Goal: Register for event/course

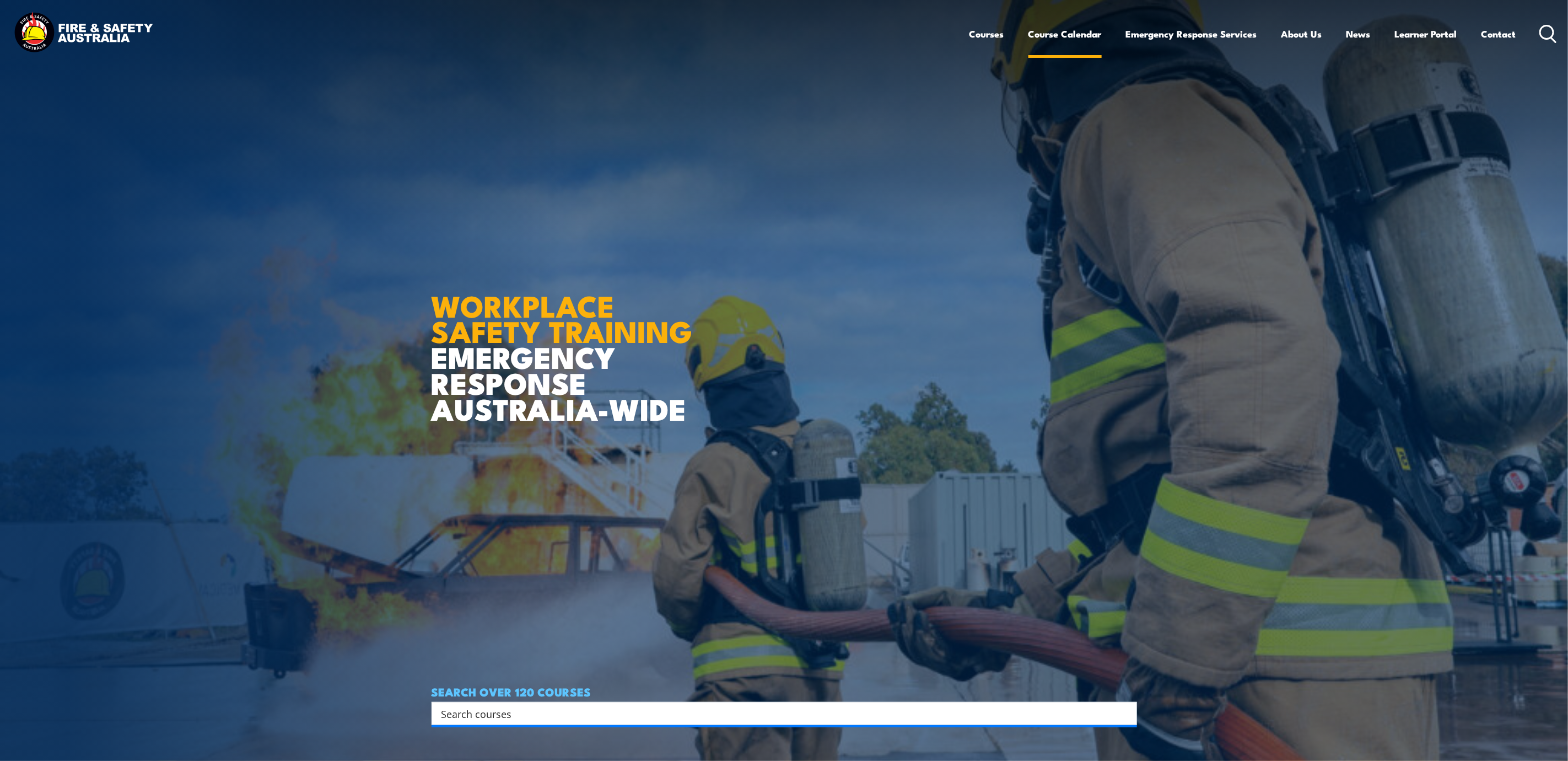
click at [1083, 25] on link "Course Calendar" at bounding box center [1065, 34] width 74 height 29
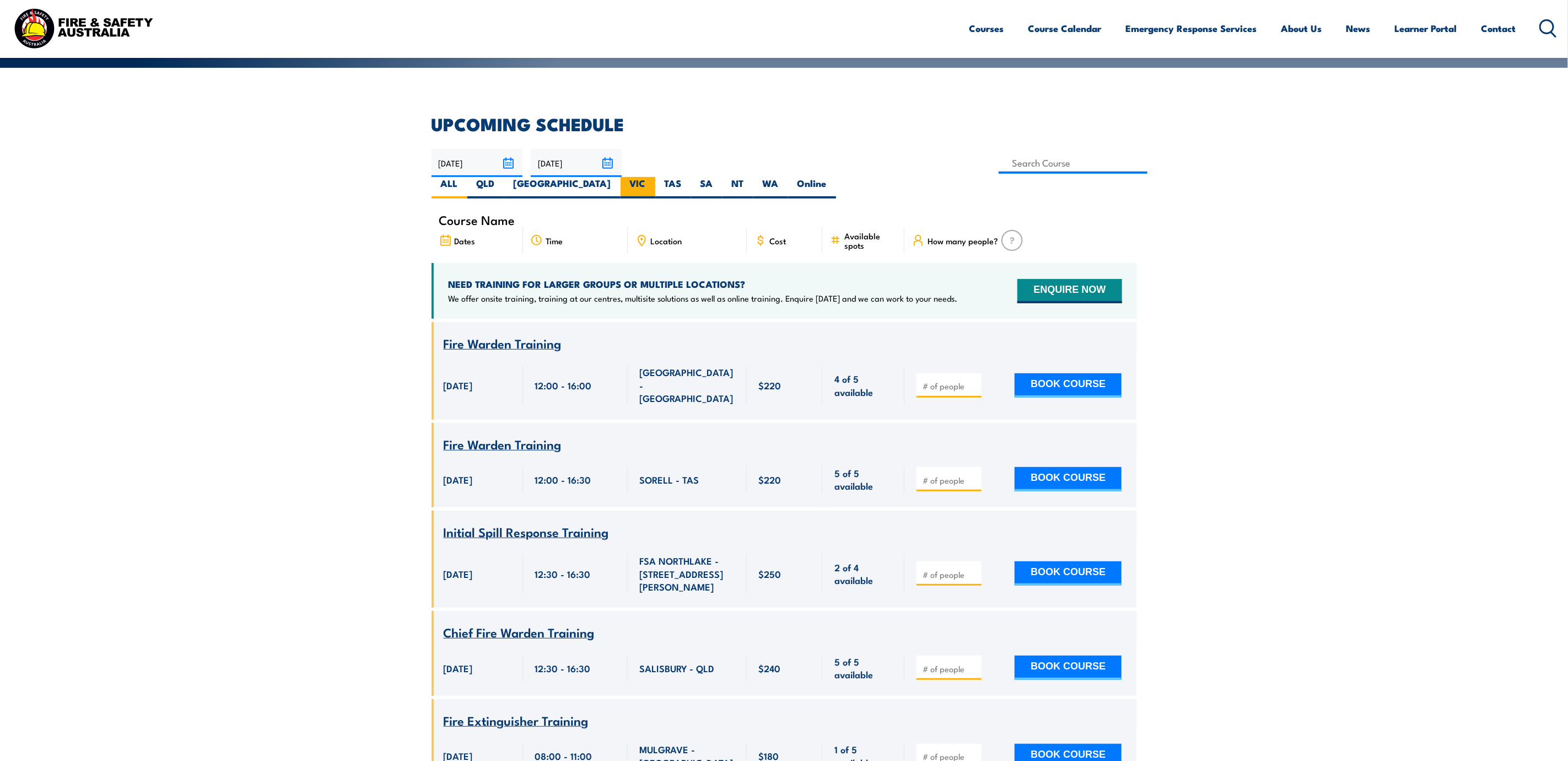
scroll to position [248, 0]
click at [656, 177] on label "VIC" at bounding box center [638, 187] width 35 height 22
click at [654, 177] on input "VIC" at bounding box center [649, 180] width 7 height 7
radio input "true"
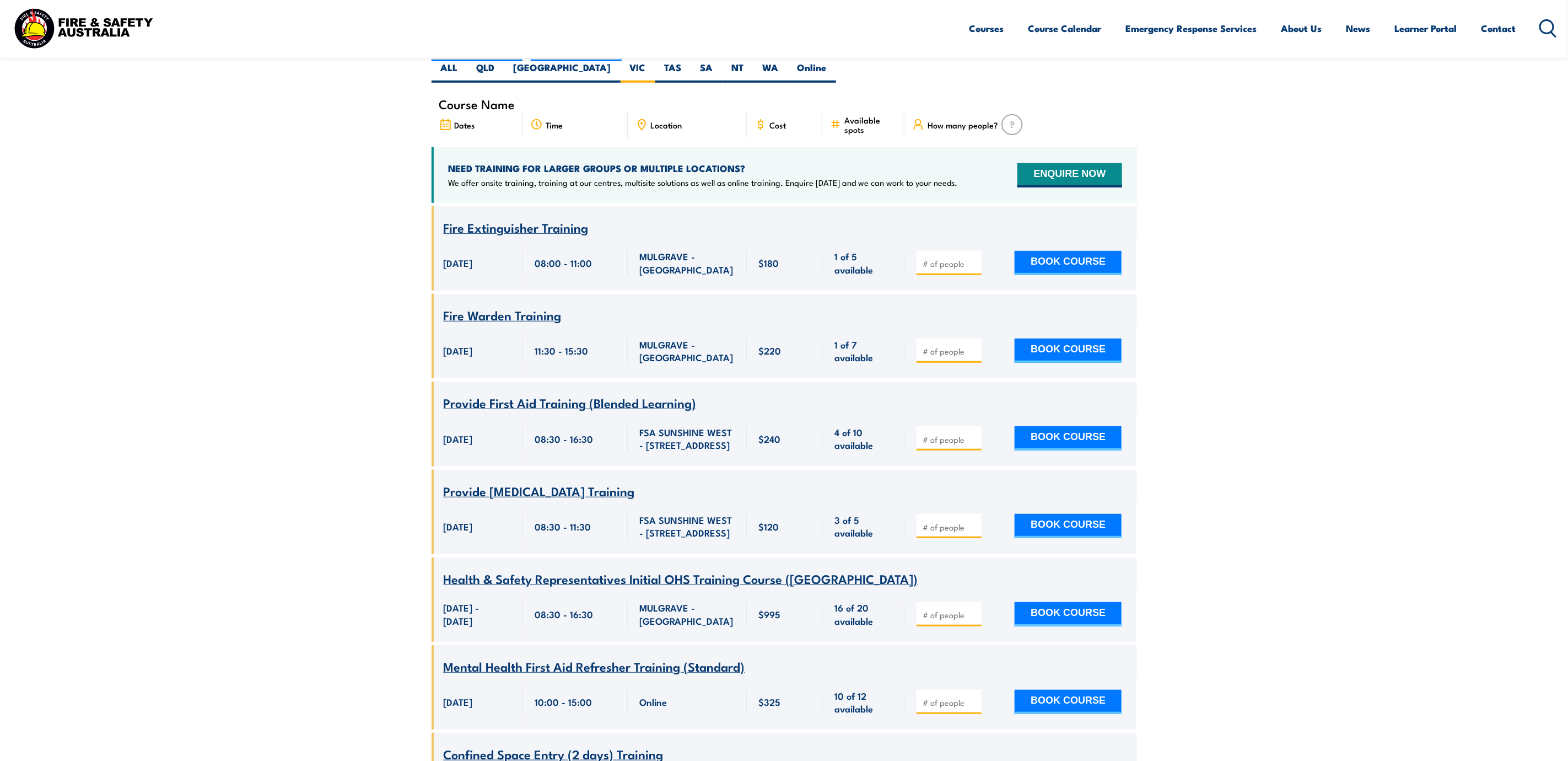
scroll to position [116, 0]
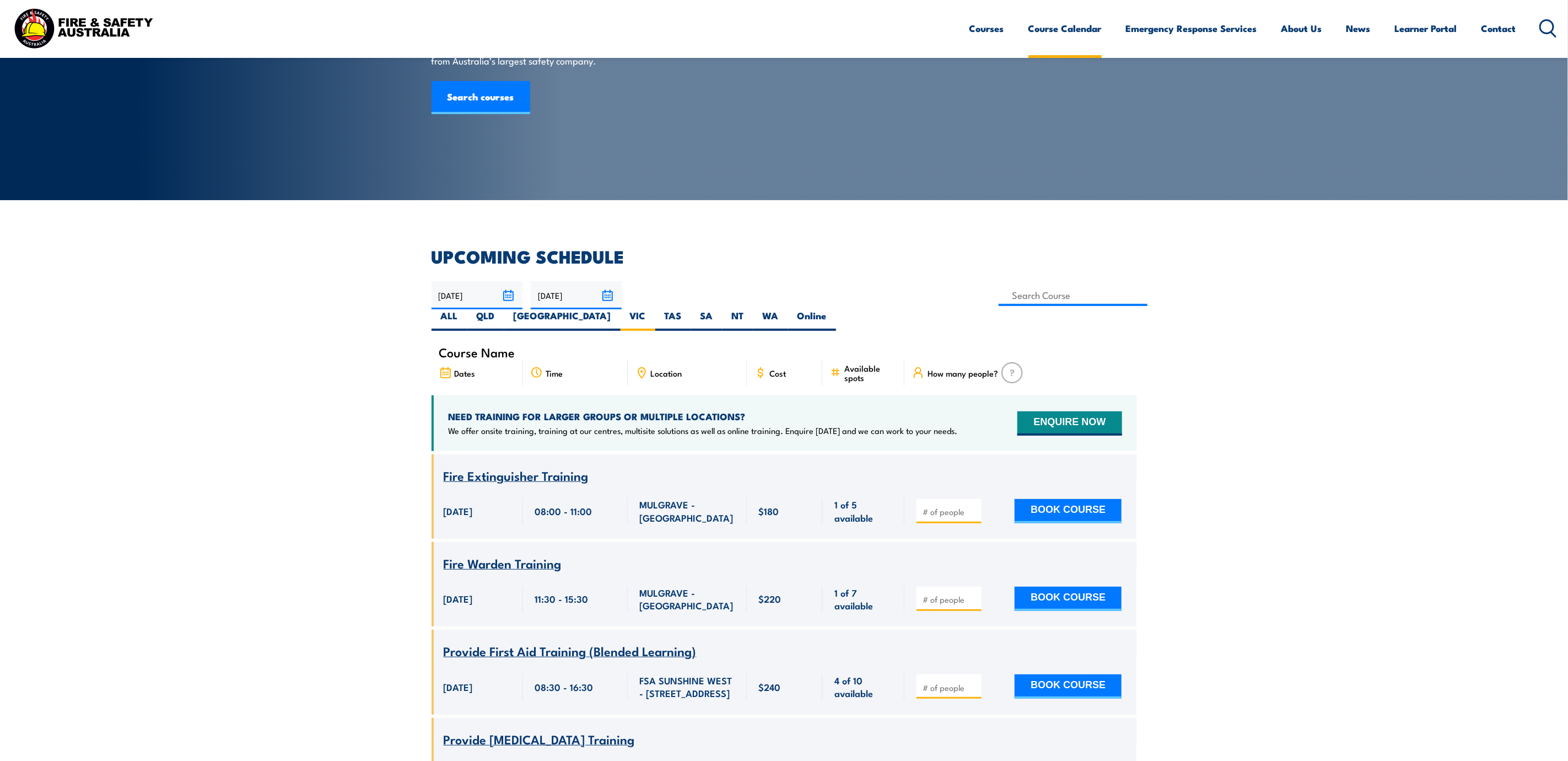
click at [1063, 22] on link "Course Calendar" at bounding box center [1065, 29] width 74 height 29
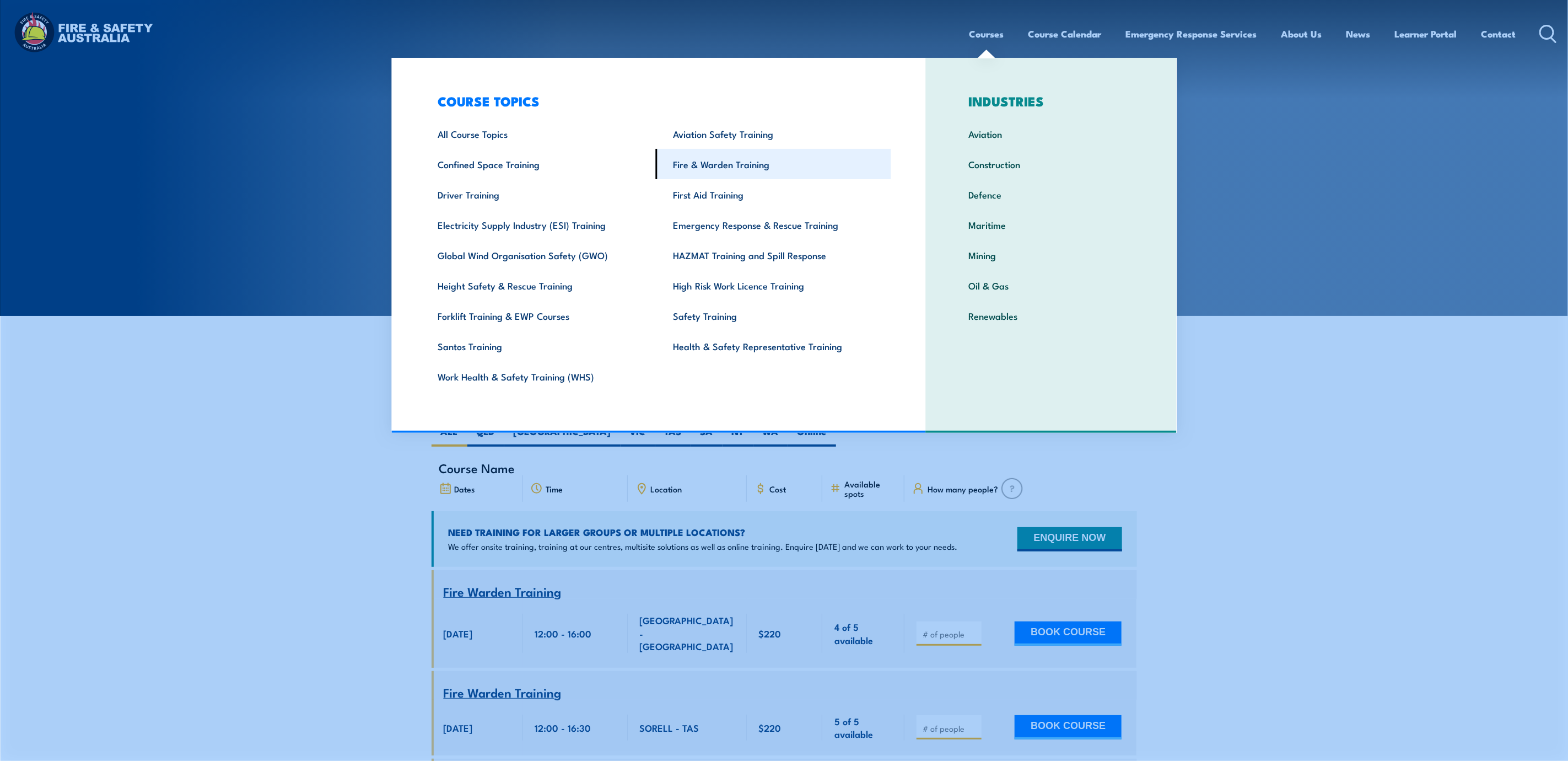
click at [710, 169] on link "Fire & Warden Training" at bounding box center [773, 163] width 236 height 30
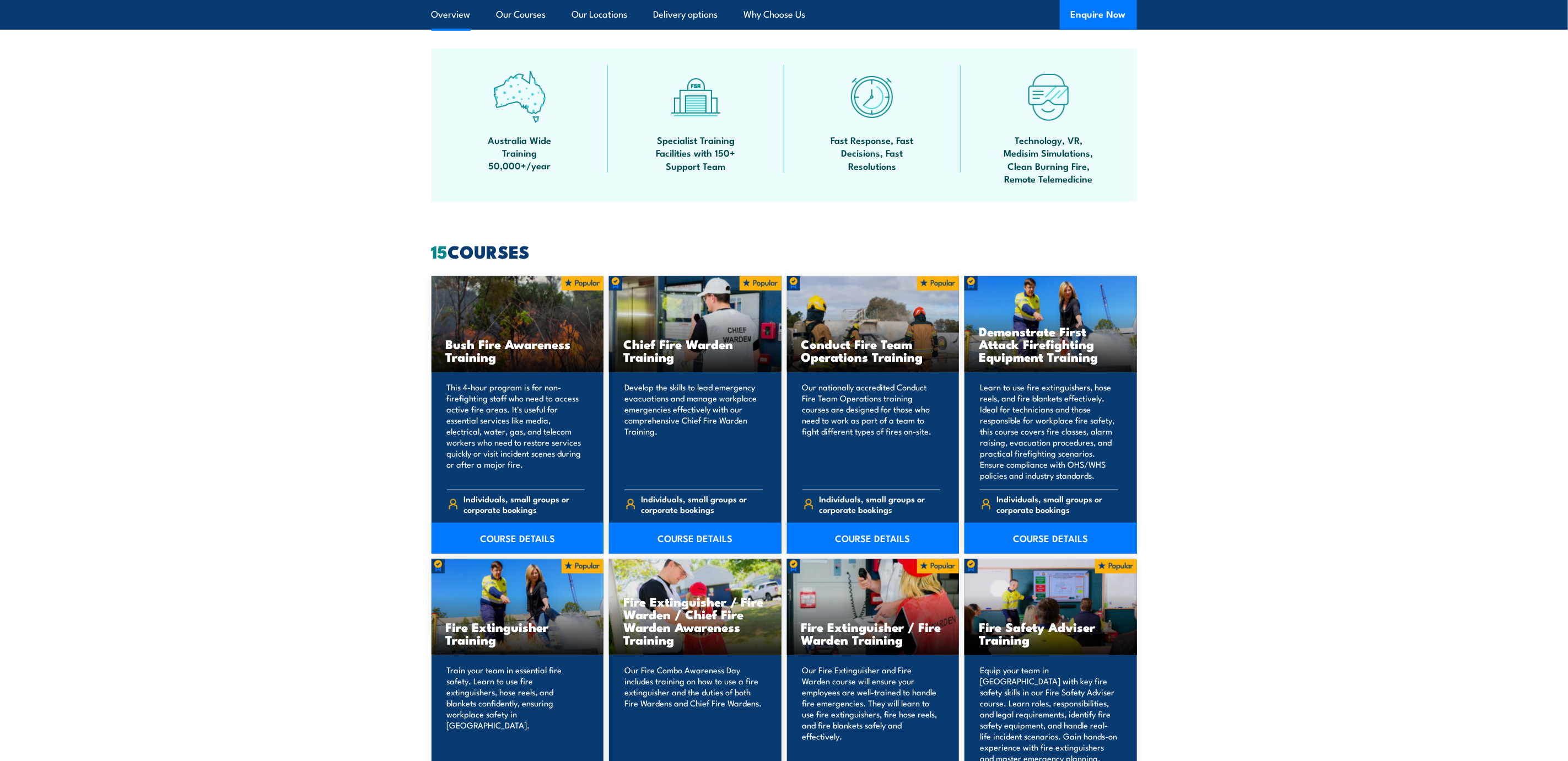
scroll to position [827, 0]
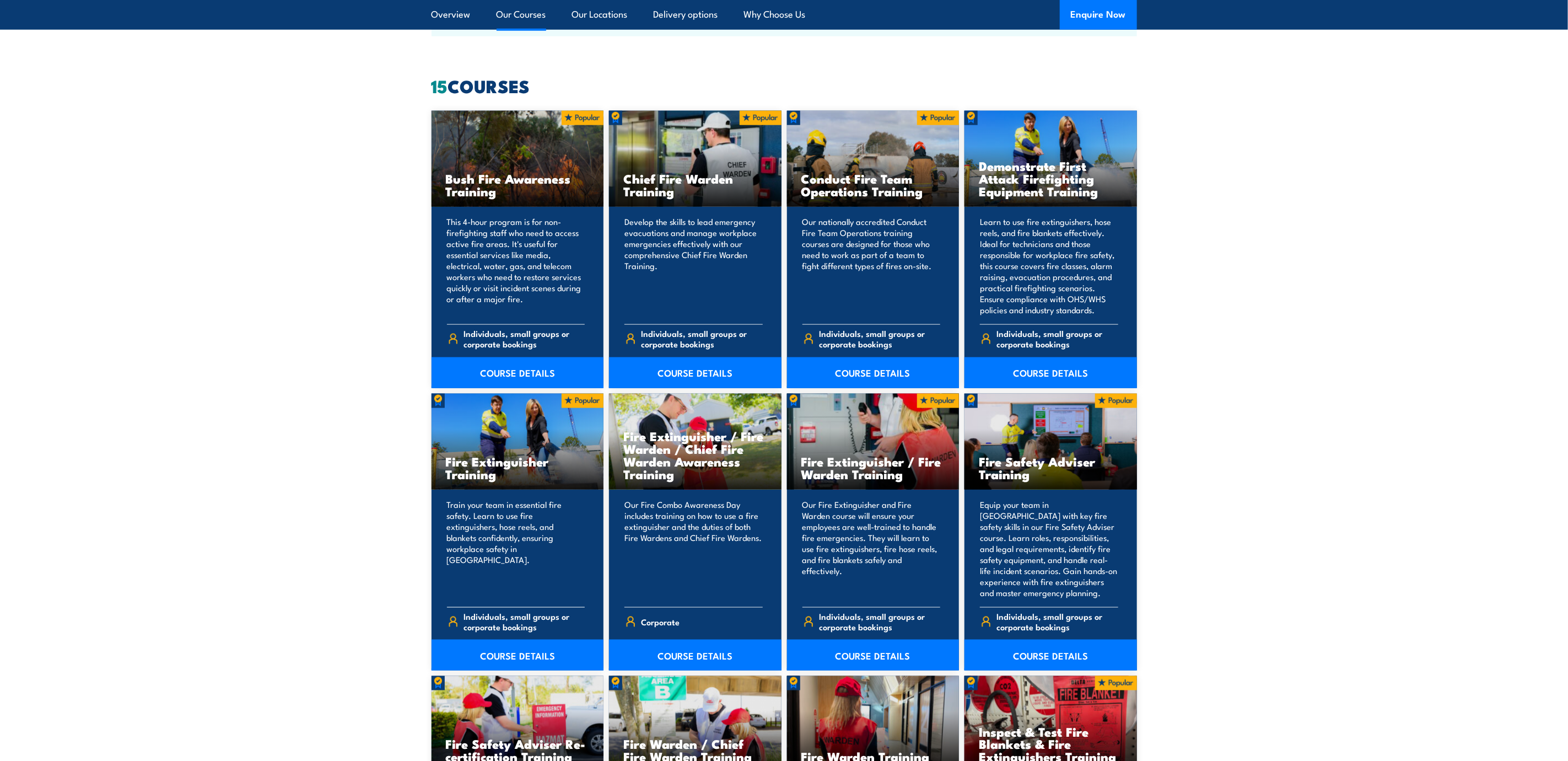
click at [557, 515] on p "Train your team in essential fire safety. Learn to use fire extinguishers, hose…" at bounding box center [516, 548] width 138 height 99
click at [549, 642] on link "COURSE DETAILS" at bounding box center [518, 655] width 173 height 31
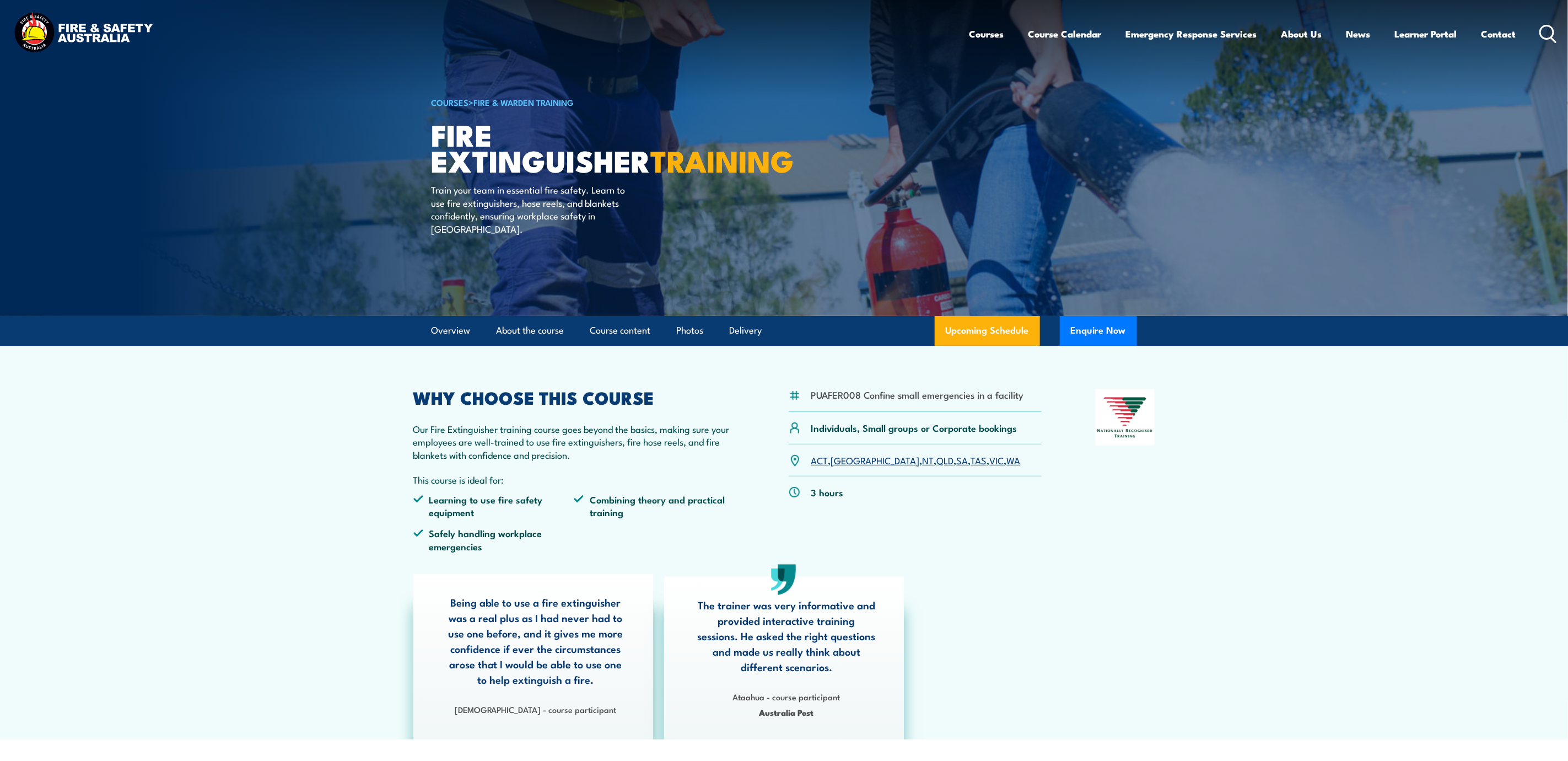
click at [990, 460] on link "VIC" at bounding box center [997, 459] width 14 height 13
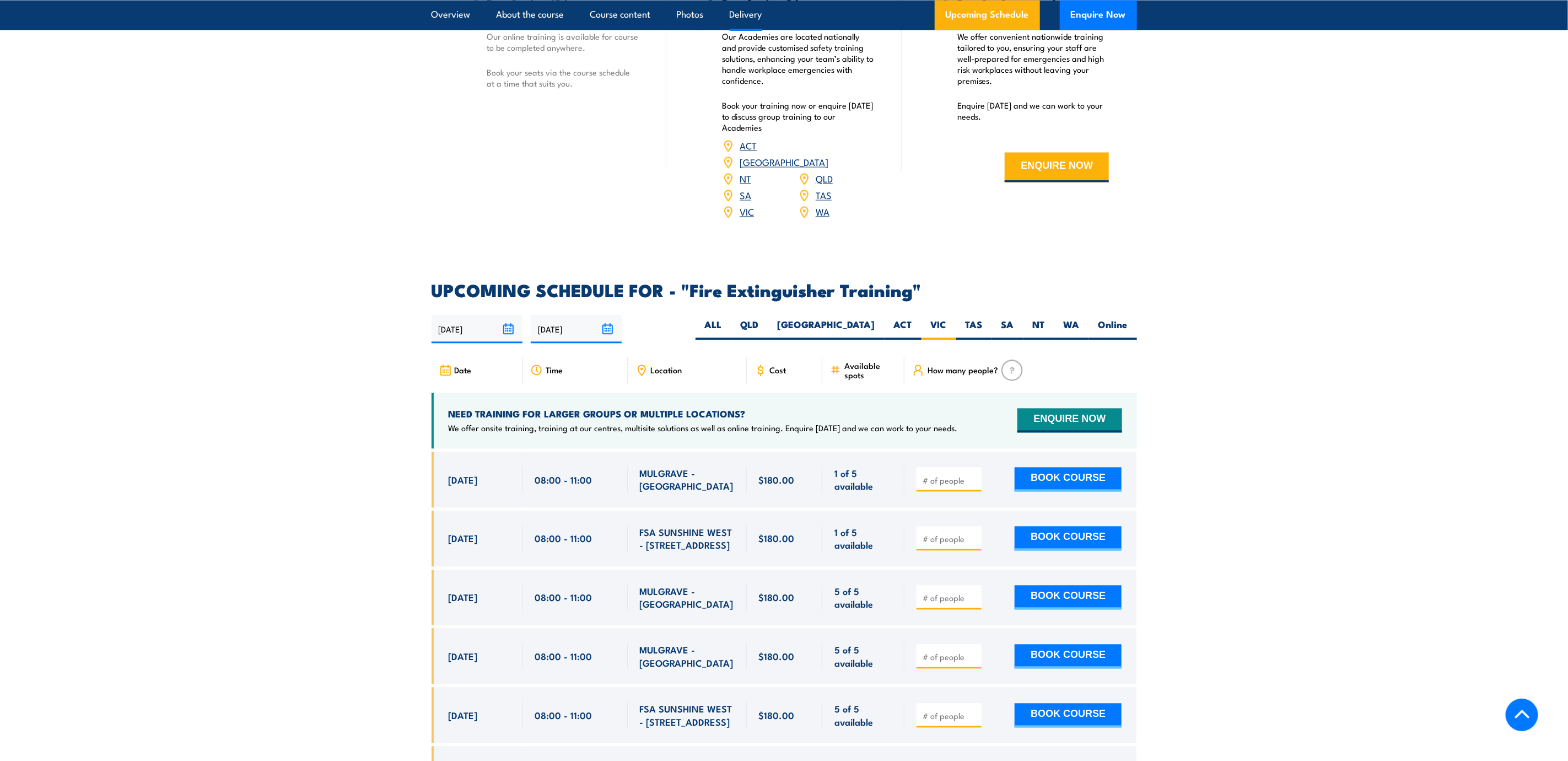
scroll to position [1519, 0]
